Goal: Task Accomplishment & Management: Manage account settings

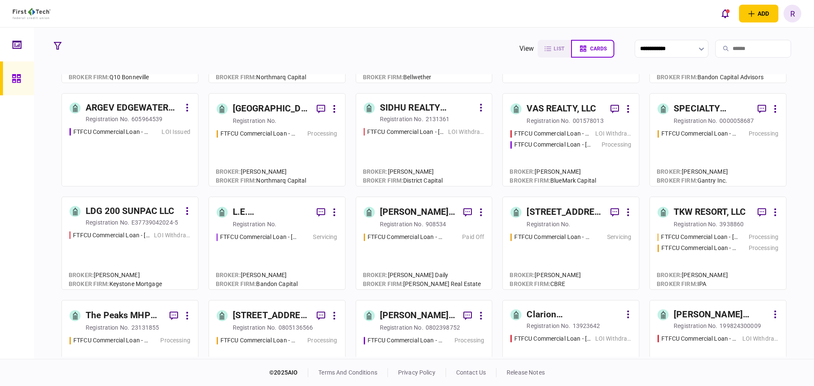
scroll to position [85, 0]
click at [138, 316] on div "The Peaks MHP LLC" at bounding box center [124, 316] width 77 height 14
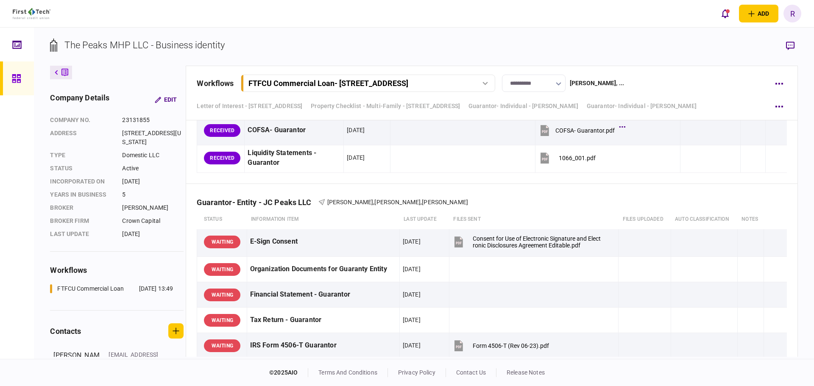
scroll to position [3095, 0]
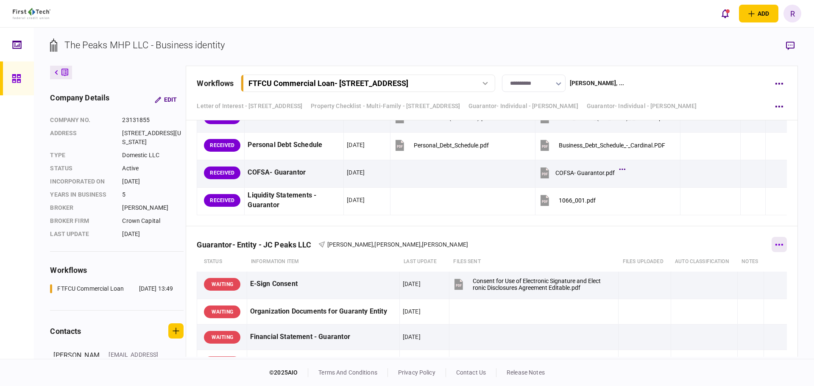
click at [778, 245] on icon "button" at bounding box center [779, 245] width 8 height 2
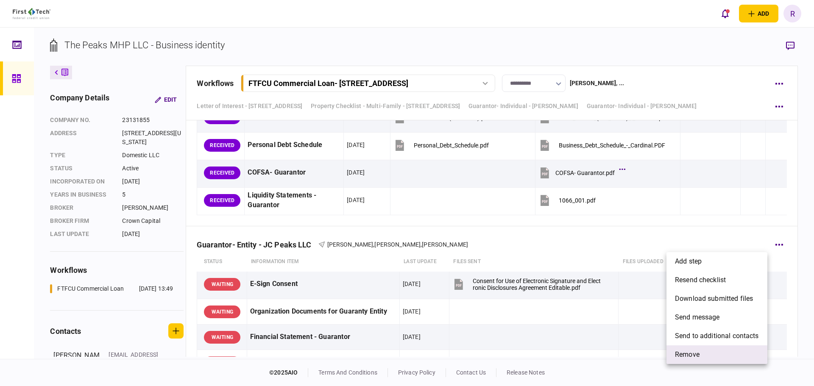
click at [698, 354] on span "remove" at bounding box center [687, 355] width 25 height 10
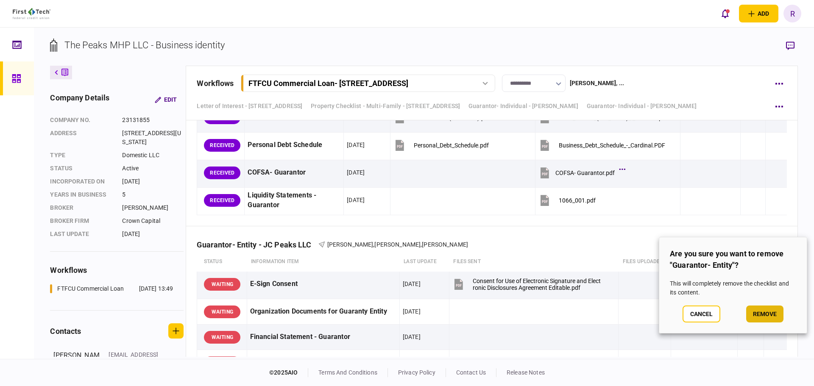
click at [763, 317] on button "remove" at bounding box center [764, 314] width 37 height 17
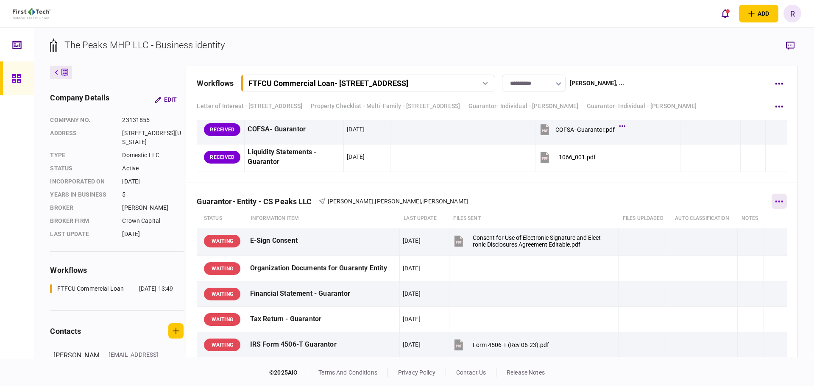
scroll to position [3138, 0]
click at [775, 204] on button "button" at bounding box center [779, 202] width 15 height 15
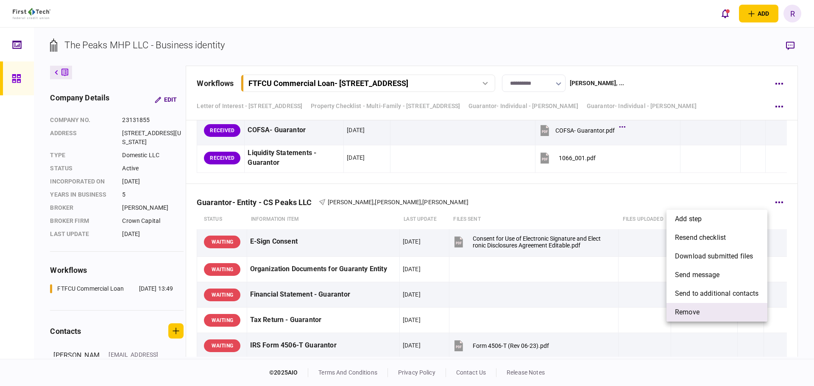
click at [705, 307] on li "remove" at bounding box center [717, 312] width 101 height 19
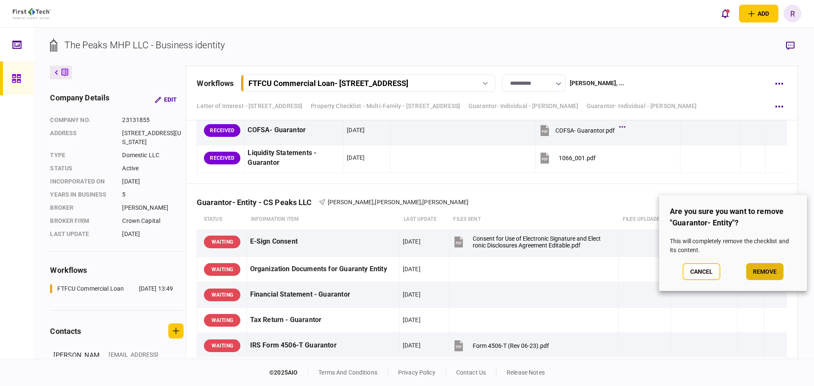
click at [774, 268] on button "remove" at bounding box center [764, 271] width 37 height 17
